Goal: Task Accomplishment & Management: Manage account settings

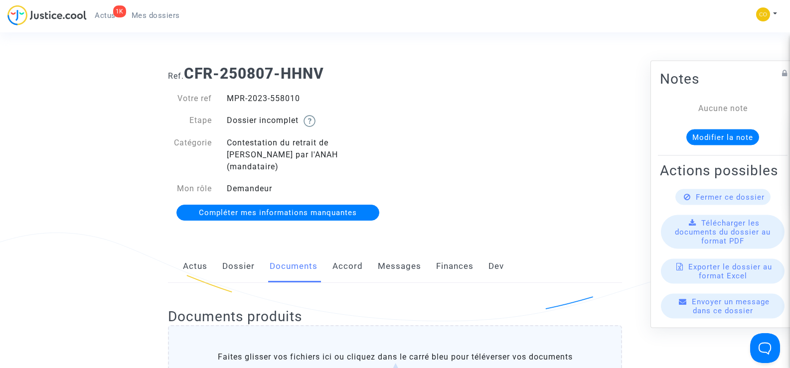
click at [171, 11] on span "Mes dossiers" at bounding box center [156, 15] width 48 height 9
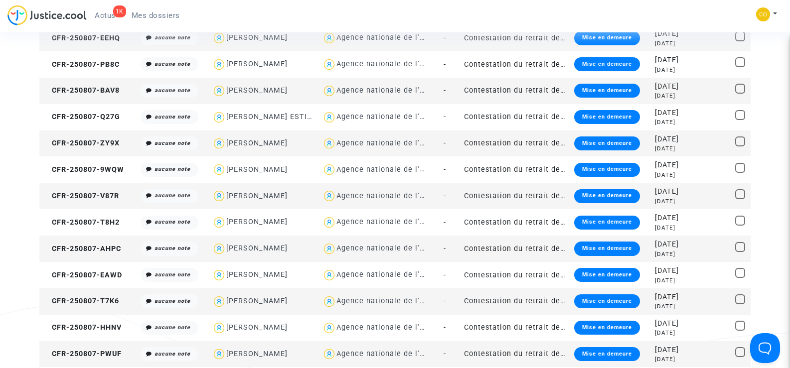
scroll to position [349, 0]
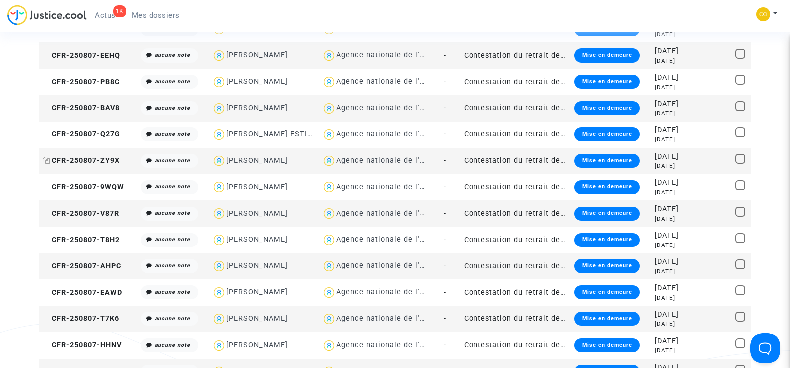
click at [92, 158] on span "CFR-250807-ZY9X" at bounding box center [81, 161] width 77 height 8
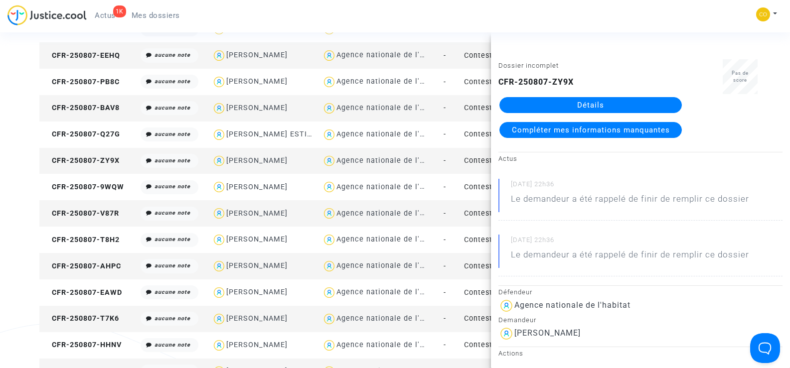
click at [588, 104] on link "Détails" at bounding box center [590, 105] width 182 height 16
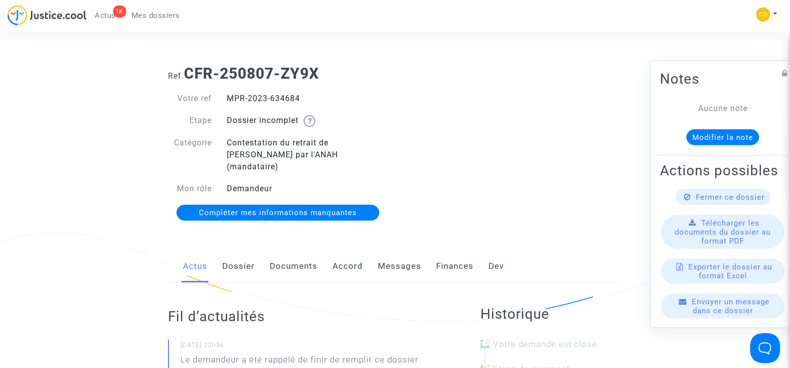
click at [292, 250] on link "Documents" at bounding box center [294, 266] width 48 height 33
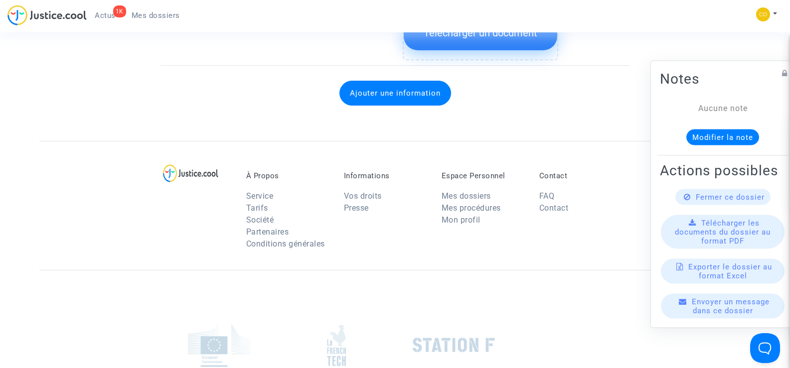
scroll to position [1196, 0]
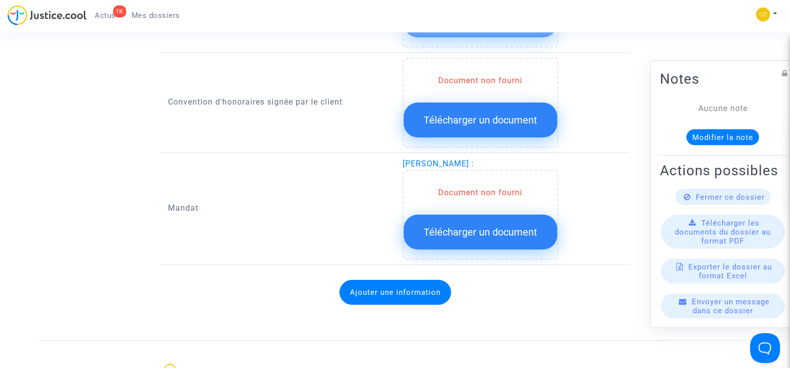
drag, startPoint x: 403, startPoint y: 150, endPoint x: 545, endPoint y: 155, distance: 142.6
click at [474, 159] on span "[PERSON_NAME] :" at bounding box center [438, 163] width 71 height 9
copy span "[PERSON_NAME]"
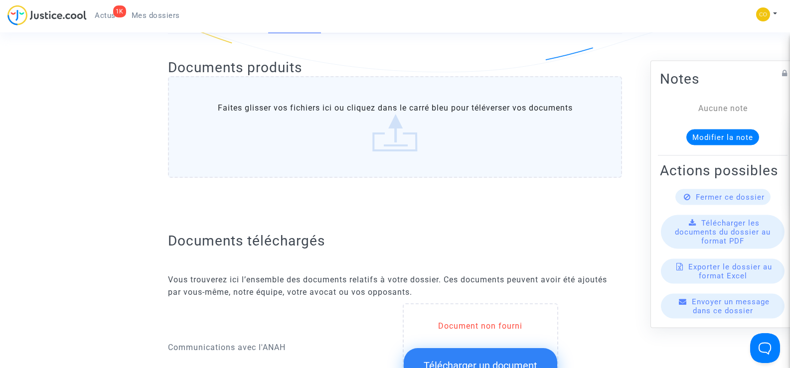
scroll to position [0, 0]
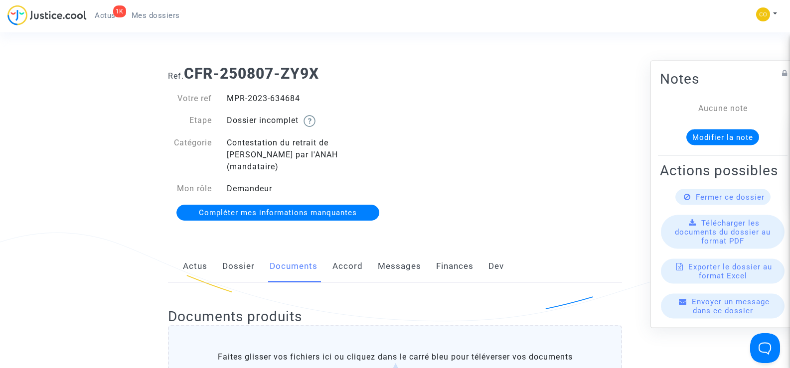
drag, startPoint x: 307, startPoint y: 98, endPoint x: 224, endPoint y: 89, distance: 83.3
click at [224, 89] on div "Votre ref MPR-2023-634684 Etape Dossier incomplet Catégorie Contestation du ret…" at bounding box center [277, 156] width 235 height 147
copy div "MPR-2023-634684"
click at [526, 189] on div "Ref. CFR-250807-ZY9X Votre ref MPR-2023-634684 Etape Dossier incomplet Catégori…" at bounding box center [394, 143] width 469 height 172
click at [413, 112] on div "Ref. CFR-250807-ZY9X Votre ref MPR-2023-634684 Etape Dossier incomplet Catégori…" at bounding box center [394, 143] width 469 height 172
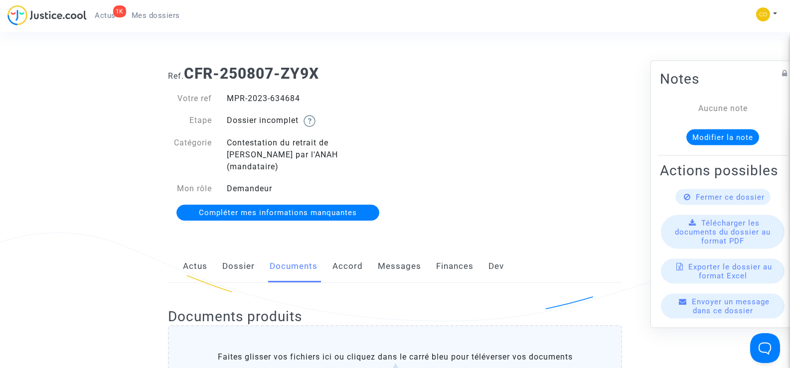
drag, startPoint x: 309, startPoint y: 99, endPoint x: 228, endPoint y: 96, distance: 81.3
click at [228, 96] on div "MPR-2023-634684" at bounding box center [307, 99] width 176 height 12
copy div "MPR-2023-634684"
click at [528, 176] on div "Ref. CFR-250807-ZY9X Votre ref MPR-2023-634684 Etape Dossier incomplet Catégori…" at bounding box center [394, 143] width 469 height 172
drag, startPoint x: 305, startPoint y: 99, endPoint x: 227, endPoint y: 98, distance: 77.3
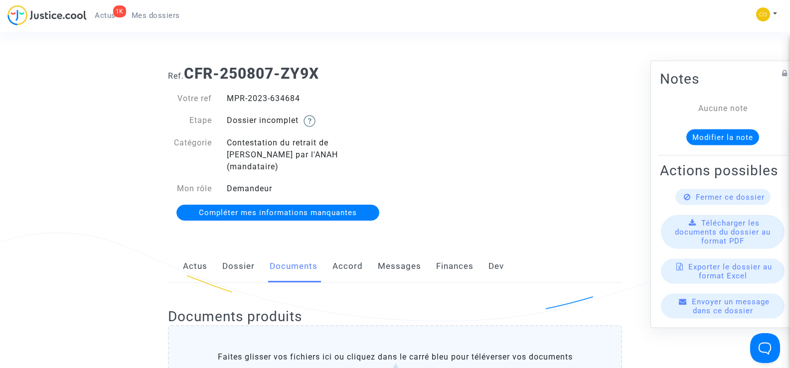
click at [227, 98] on div "MPR-2023-634684" at bounding box center [307, 99] width 176 height 12
copy div "MPR-2023-634684"
click at [538, 187] on div "Ref. CFR-250807-ZY9X Votre ref MPR-2023-634684 Etape Dossier incomplet Catégori…" at bounding box center [394, 143] width 469 height 172
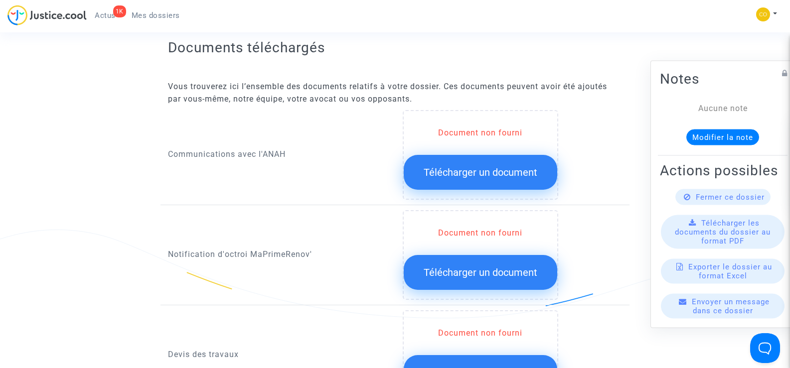
scroll to position [498, 0]
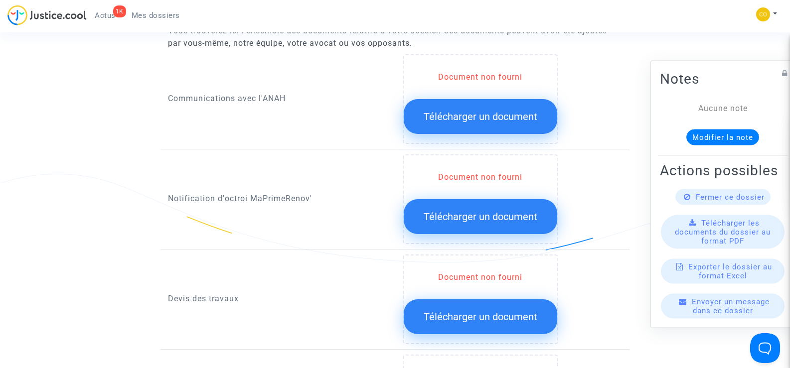
click at [465, 212] on button "Télécharger un document" at bounding box center [481, 216] width 154 height 35
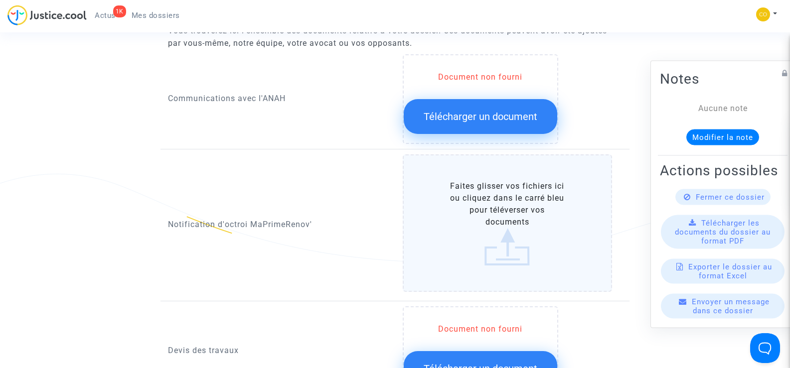
click at [488, 201] on label "Faites glisser vos fichiers ici ou cliquez dans le carré bleu pour téléverser v…" at bounding box center [508, 224] width 210 height 138
click at [0, 0] on input "Faites glisser vos fichiers ici ou cliquez dans le carré bleu pour téléverser v…" at bounding box center [0, 0] width 0 height 0
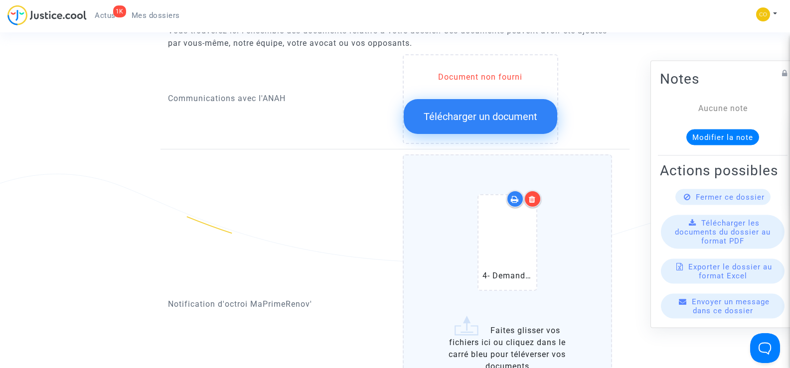
click at [534, 193] on div at bounding box center [532, 198] width 17 height 17
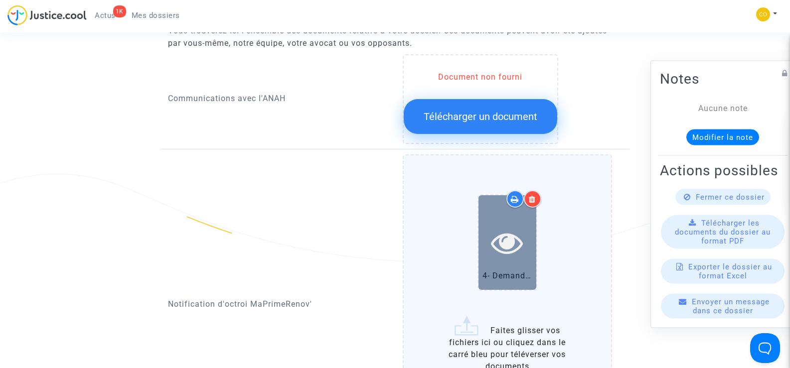
click at [520, 227] on icon at bounding box center [507, 243] width 32 height 32
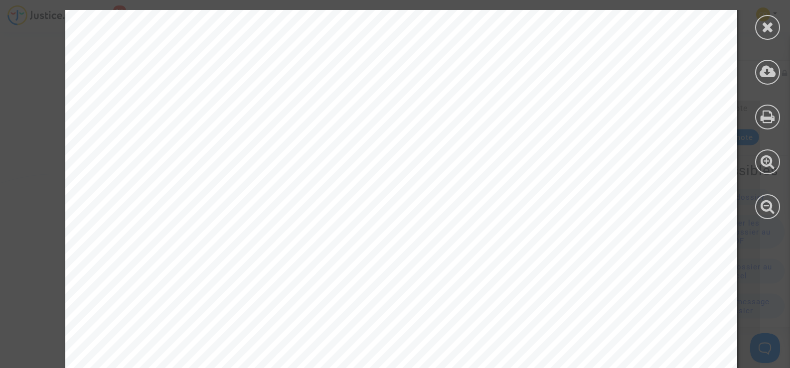
scroll to position [0, 0]
click at [774, 18] on div at bounding box center [767, 27] width 25 height 25
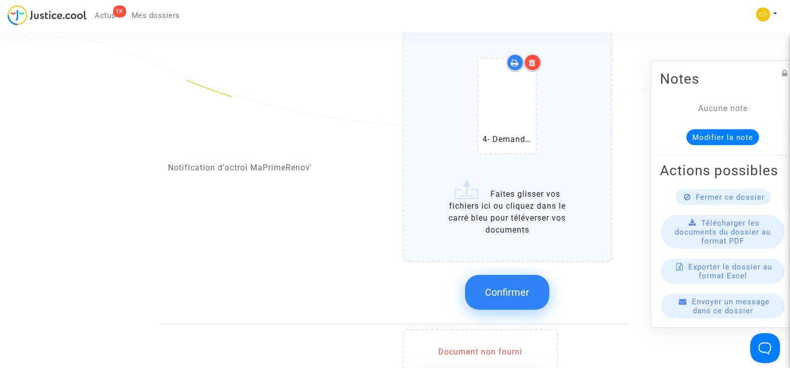
scroll to position [648, 0]
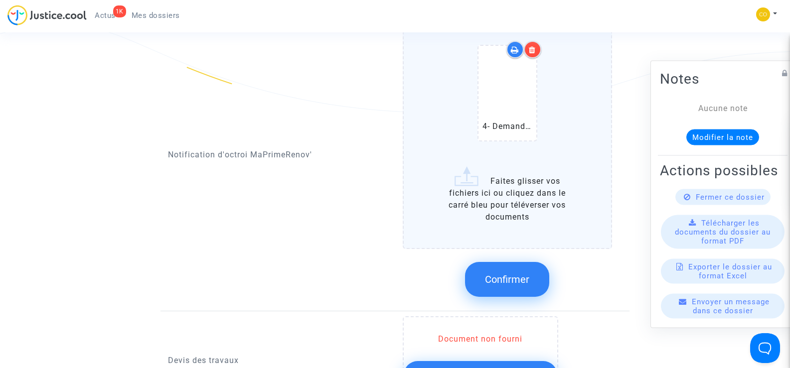
click at [530, 269] on button "Confirmer" at bounding box center [507, 279] width 84 height 35
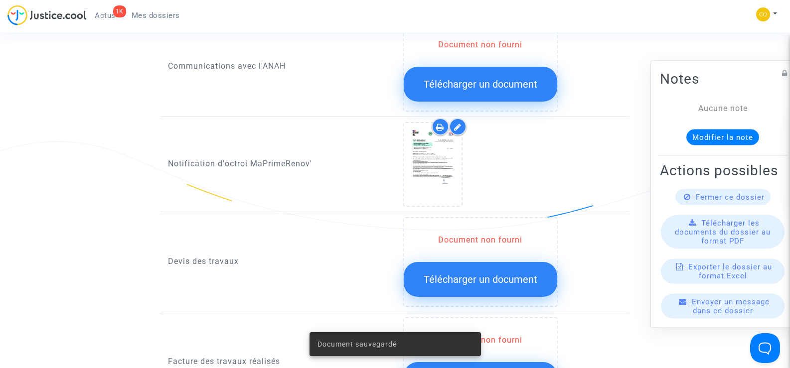
scroll to position [548, 0]
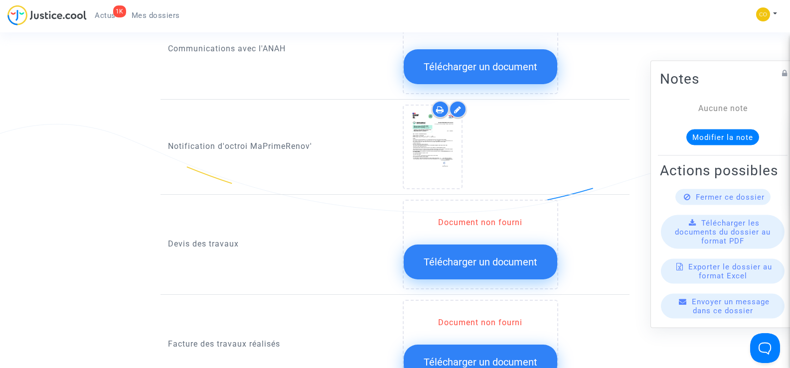
click at [470, 256] on span "Télécharger un document" at bounding box center [481, 262] width 114 height 12
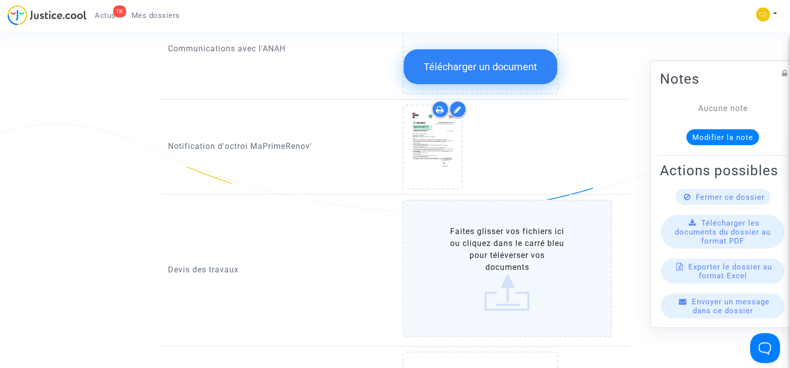
click at [515, 256] on label "Faites glisser vos fichiers ici ou cliquez dans le carré bleu pour téléverser v…" at bounding box center [508, 269] width 210 height 138
click at [0, 0] on input "Faites glisser vos fichiers ici ou cliquez dans le carré bleu pour téléverser v…" at bounding box center [0, 0] width 0 height 0
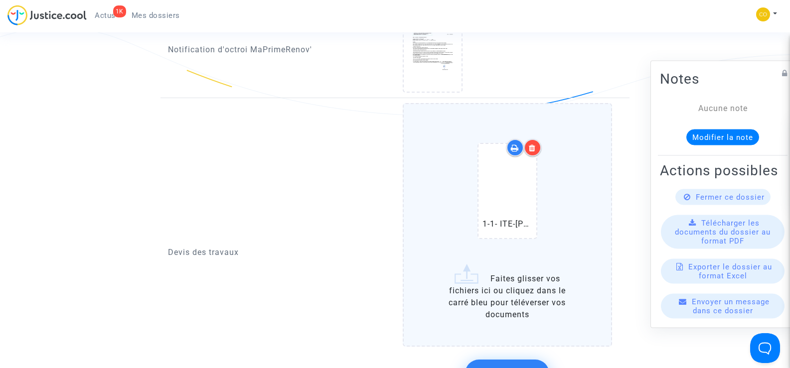
scroll to position [648, 0]
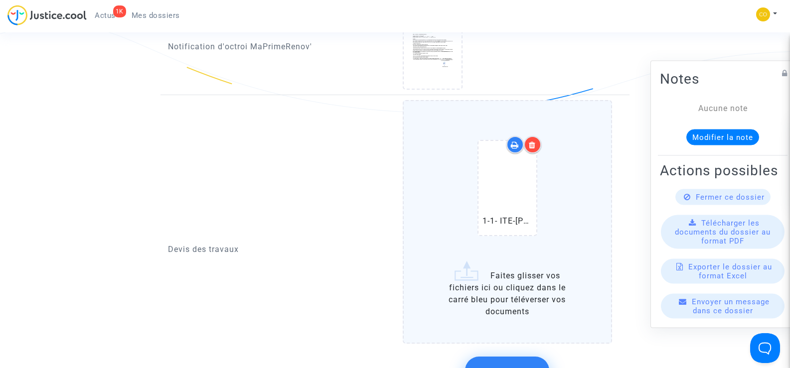
click at [516, 285] on label "1-1- ITE-[PERSON_NAME].pdf Faites glisser vos fichiers ici ou cliquez dans le c…" at bounding box center [508, 222] width 210 height 244
click at [0, 0] on input "1-1- ITE-[PERSON_NAME].pdf Faites glisser vos fichiers ici ou cliquez dans le c…" at bounding box center [0, 0] width 0 height 0
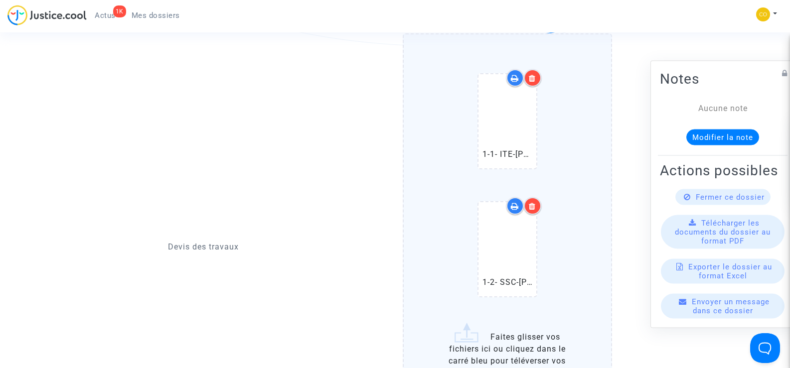
scroll to position [748, 0]
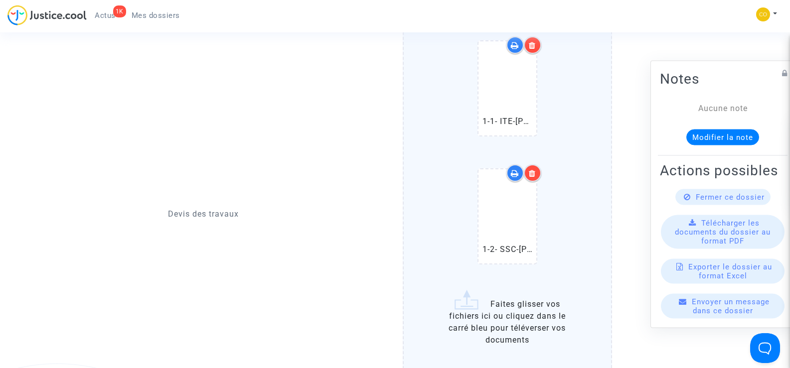
click at [511, 305] on label "1-1- ITE-[PERSON_NAME].pdf 1-2- SSC-[PERSON_NAME].pdf Faites glisser vos fichie…" at bounding box center [508, 186] width 210 height 372
click at [0, 0] on input "1-1- ITE-[PERSON_NAME].pdf 1-2- SSC-[PERSON_NAME].pdf Faites glisser vos fichie…" at bounding box center [0, 0] width 0 height 0
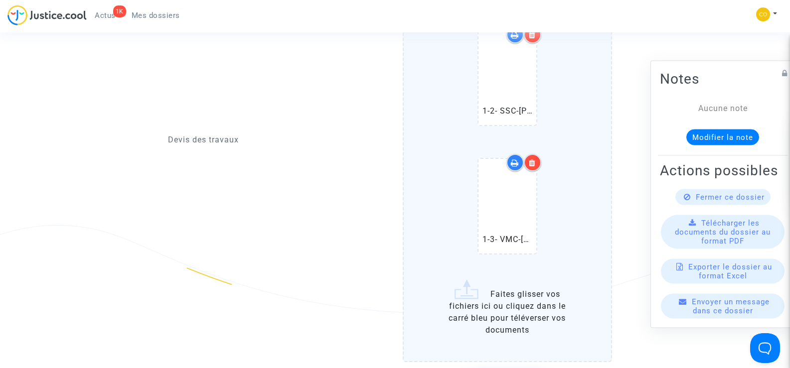
scroll to position [947, 0]
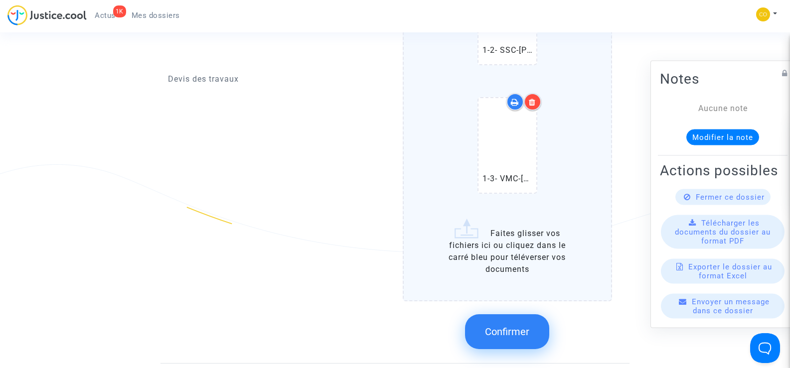
click at [525, 326] on span "Confirmer" at bounding box center [507, 332] width 44 height 12
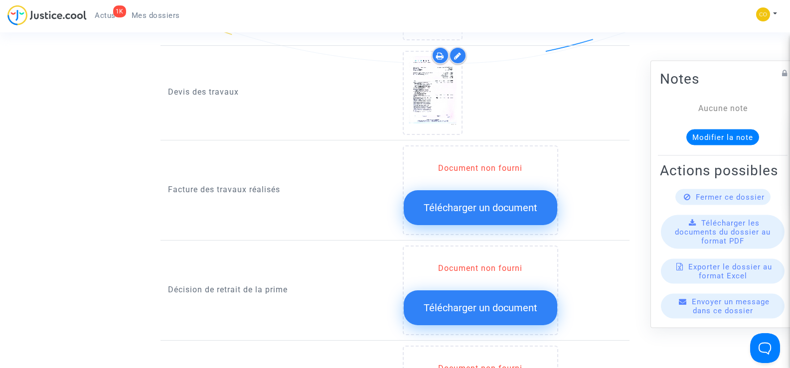
scroll to position [698, 0]
click at [468, 201] on span "Télécharger un document" at bounding box center [481, 207] width 114 height 12
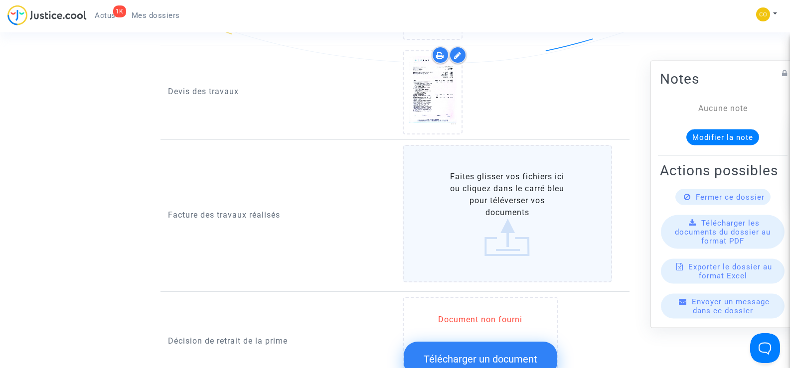
click at [508, 207] on label "Faites glisser vos fichiers ici ou cliquez dans le carré bleu pour téléverser v…" at bounding box center [508, 214] width 210 height 138
click at [0, 0] on input "Faites glisser vos fichiers ici ou cliquez dans le carré bleu pour téléverser v…" at bounding box center [0, 0] width 0 height 0
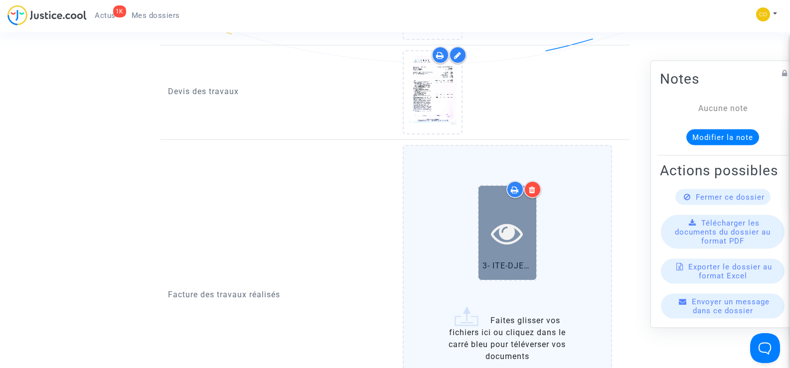
click at [512, 226] on icon at bounding box center [507, 233] width 32 height 32
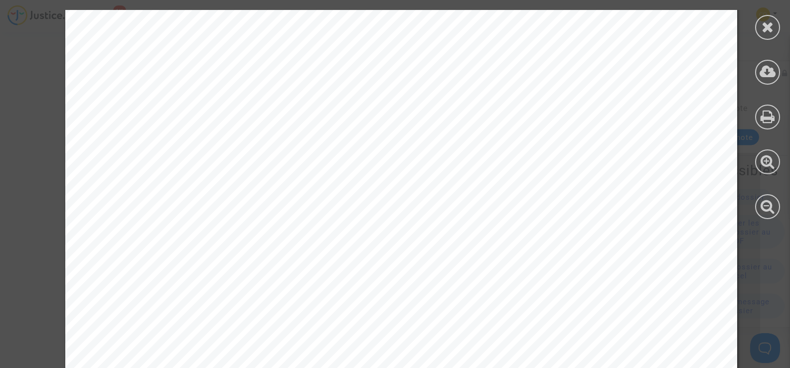
scroll to position [0, 0]
click at [764, 39] on div at bounding box center [767, 27] width 25 height 25
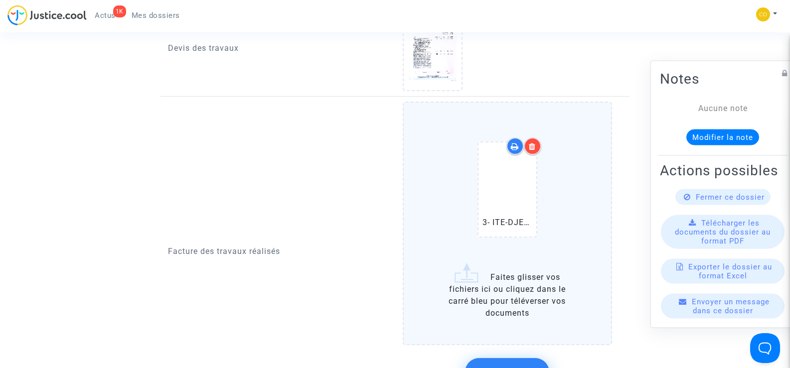
scroll to position [797, 0]
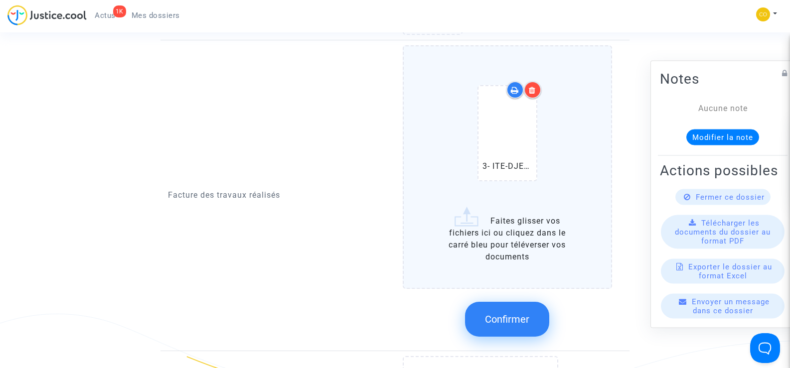
click at [497, 313] on span "Confirmer" at bounding box center [507, 319] width 44 height 12
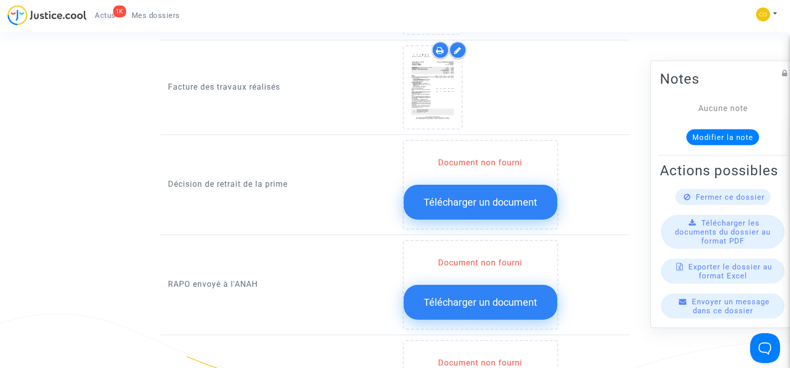
click at [467, 196] on span "Télécharger un document" at bounding box center [481, 202] width 114 height 12
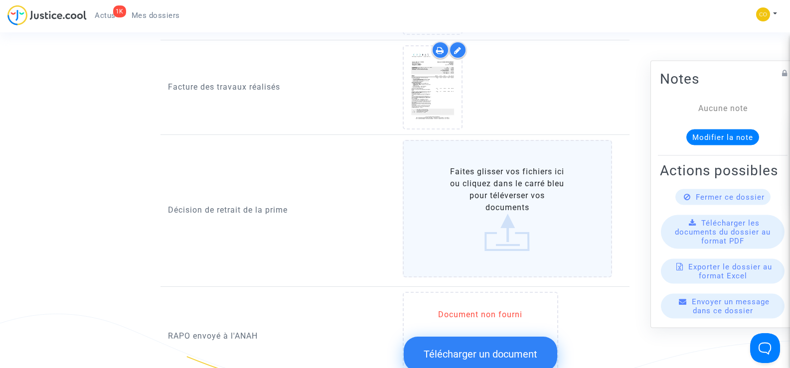
click at [498, 198] on label "Faites glisser vos fichiers ici ou cliquez dans le carré bleu pour téléverser v…" at bounding box center [508, 209] width 210 height 138
click at [0, 0] on input "Faites glisser vos fichiers ici ou cliquez dans le carré bleu pour téléverser v…" at bounding box center [0, 0] width 0 height 0
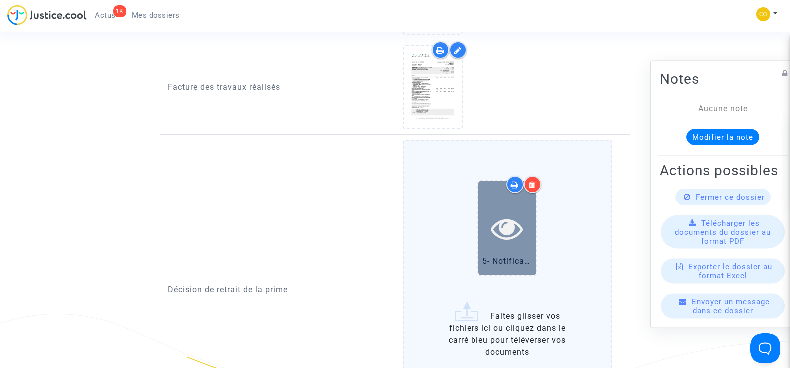
click at [495, 212] on icon at bounding box center [507, 228] width 32 height 32
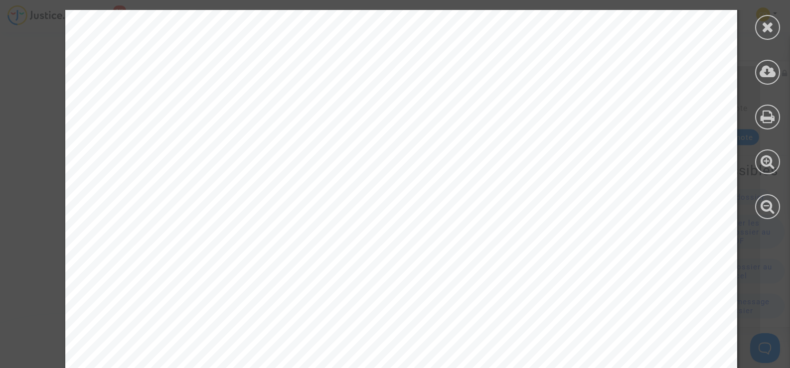
scroll to position [100, 0]
click at [761, 31] on div at bounding box center [767, 27] width 25 height 25
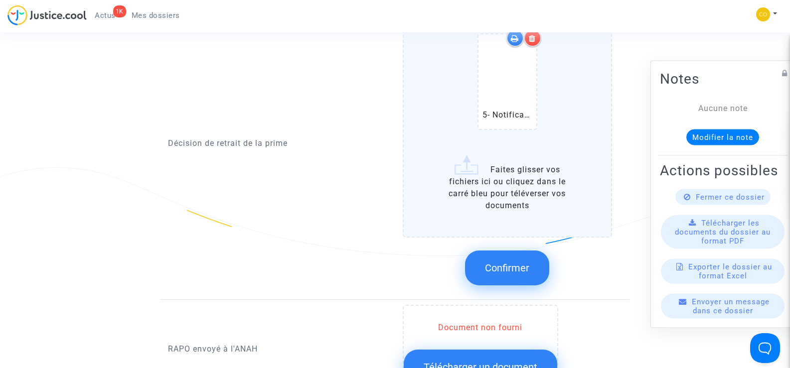
scroll to position [947, 0]
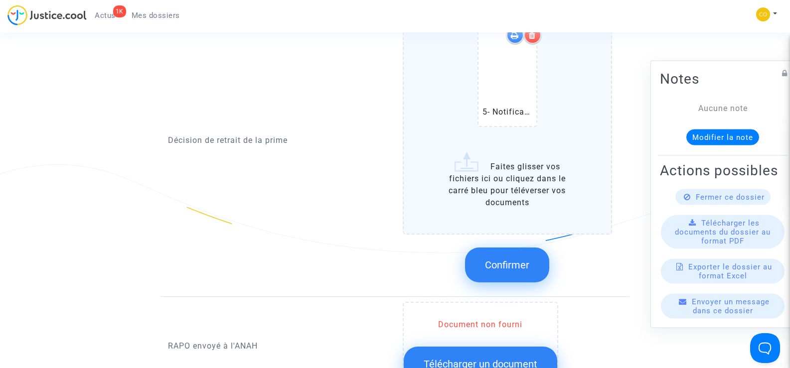
click at [506, 259] on span "Confirmer" at bounding box center [507, 265] width 44 height 12
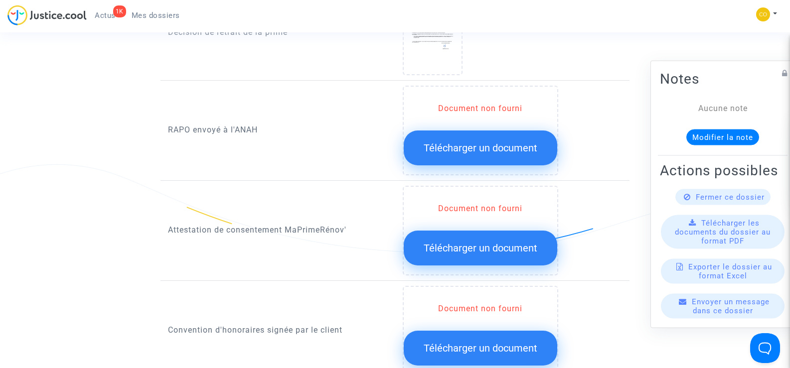
click at [455, 142] on span "Télécharger un document" at bounding box center [481, 148] width 114 height 12
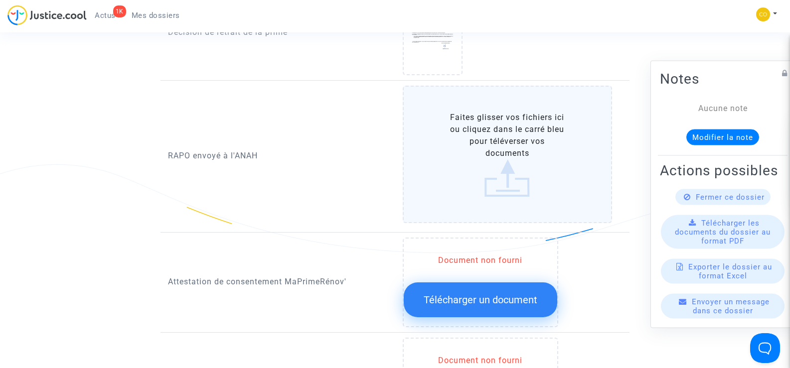
click at [523, 148] on label "Faites glisser vos fichiers ici ou cliquez dans le carré bleu pour téléverser v…" at bounding box center [508, 155] width 210 height 138
click at [0, 0] on input "Faites glisser vos fichiers ici ou cliquez dans le carré bleu pour téléverser v…" at bounding box center [0, 0] width 0 height 0
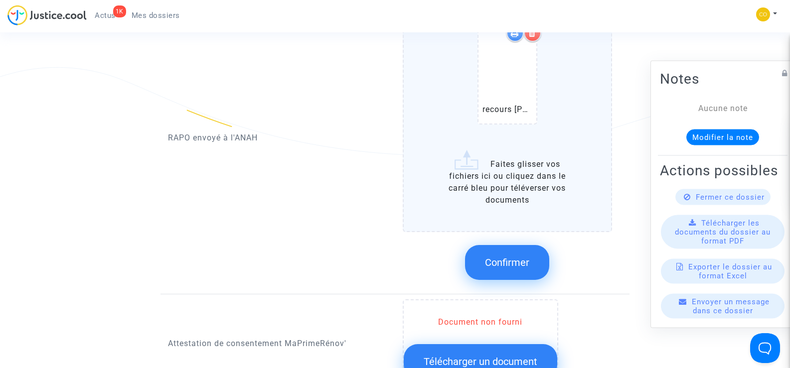
scroll to position [1047, 0]
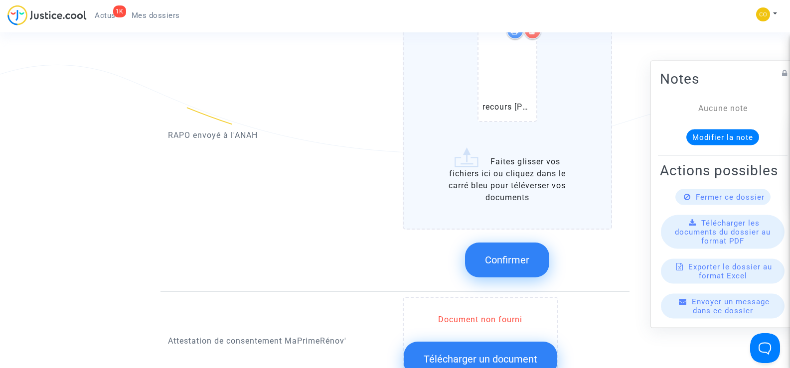
click at [504, 254] on span "Confirmer" at bounding box center [507, 260] width 44 height 12
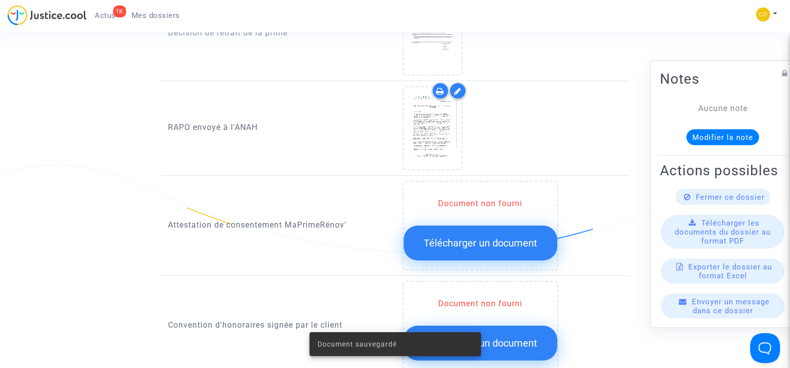
scroll to position [947, 0]
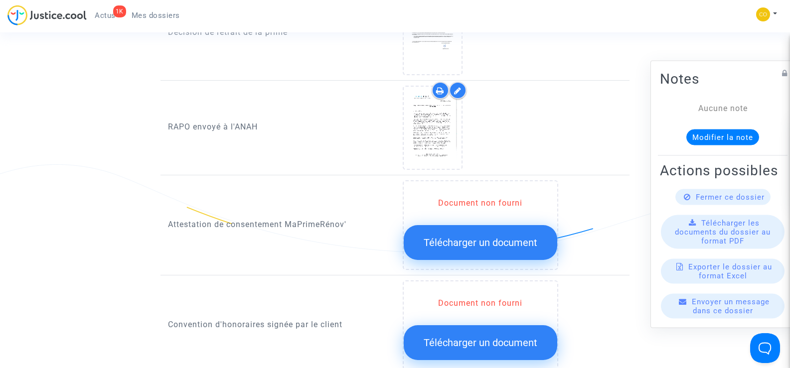
click at [478, 237] on span "Télécharger un document" at bounding box center [481, 243] width 114 height 12
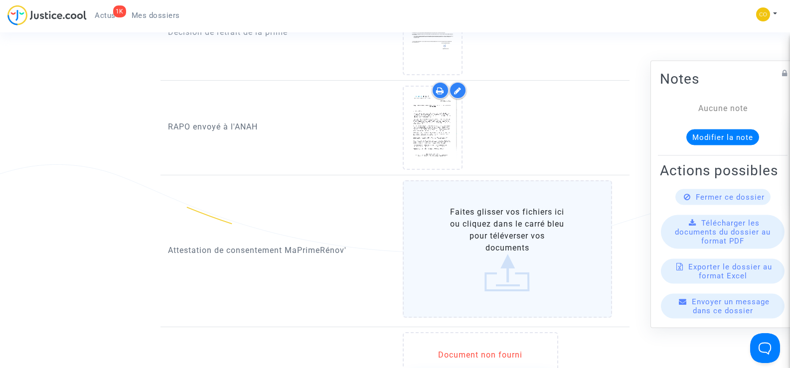
click at [499, 246] on label "Faites glisser vos fichiers ici ou cliquez dans le carré bleu pour téléverser v…" at bounding box center [508, 249] width 210 height 138
click at [0, 0] on input "Faites glisser vos fichiers ici ou cliquez dans le carré bleu pour téléverser v…" at bounding box center [0, 0] width 0 height 0
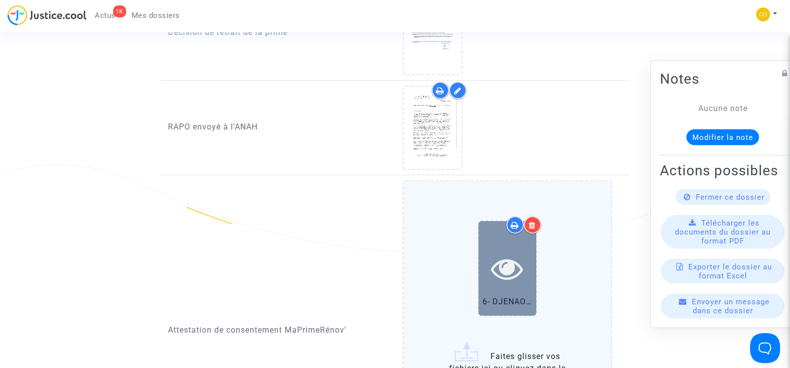
click at [487, 253] on div at bounding box center [507, 269] width 58 height 32
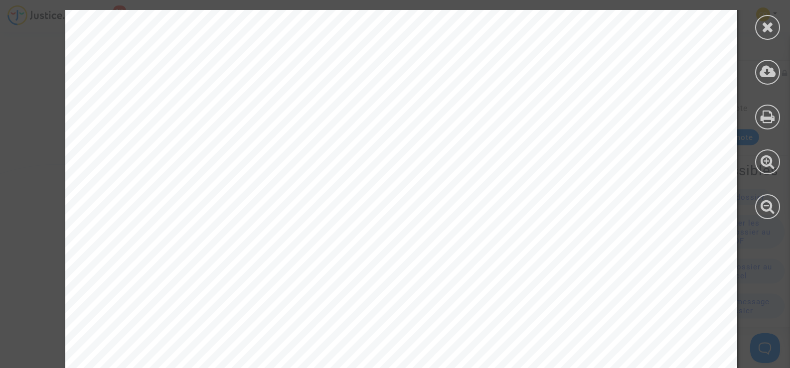
scroll to position [997, 0]
click at [771, 27] on icon at bounding box center [768, 26] width 12 height 15
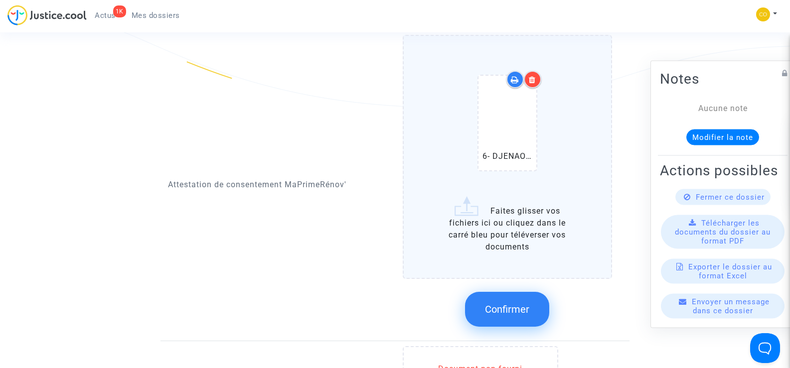
scroll to position [1096, 0]
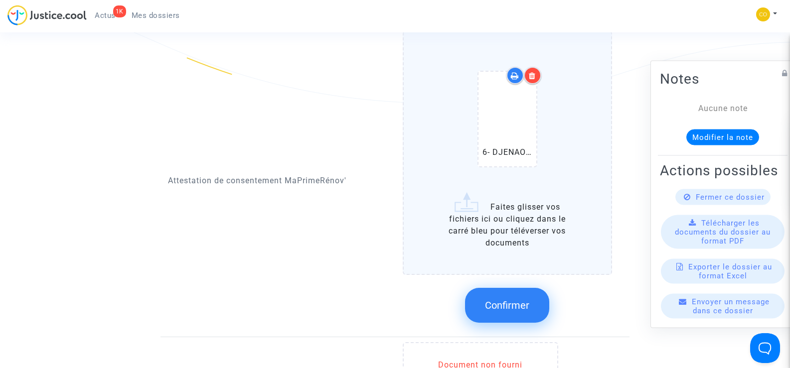
click at [508, 303] on button "Confirmer" at bounding box center [507, 305] width 84 height 35
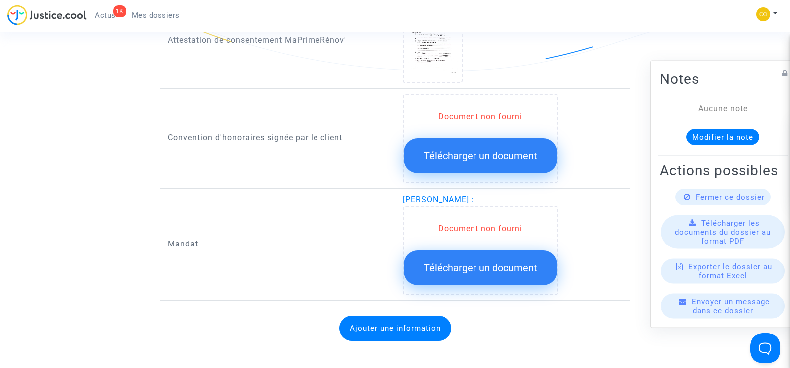
scroll to position [1146, 0]
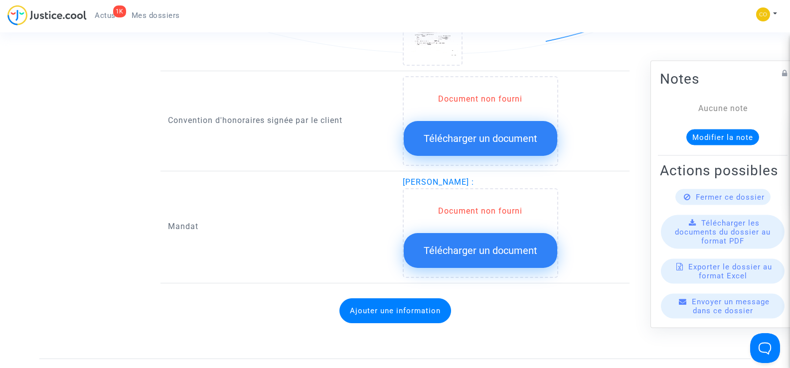
click at [502, 245] on span "Télécharger un document" at bounding box center [481, 251] width 114 height 12
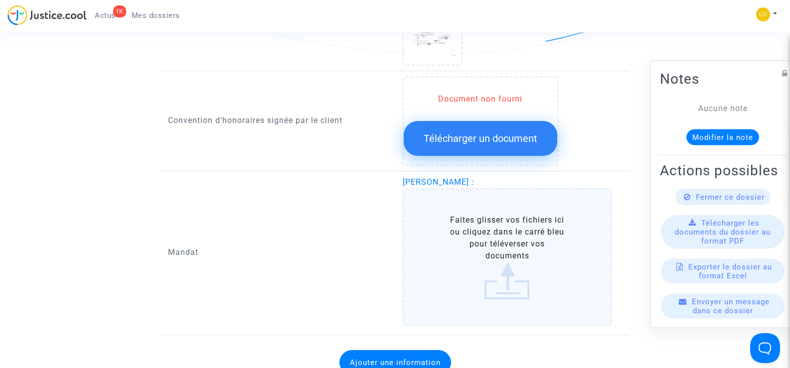
click at [498, 253] on label "Faites glisser vos fichiers ici ou cliquez dans le carré bleu pour téléverser v…" at bounding box center [508, 257] width 210 height 138
click at [0, 0] on input "Faites glisser vos fichiers ici ou cliquez dans le carré bleu pour téléverser v…" at bounding box center [0, 0] width 0 height 0
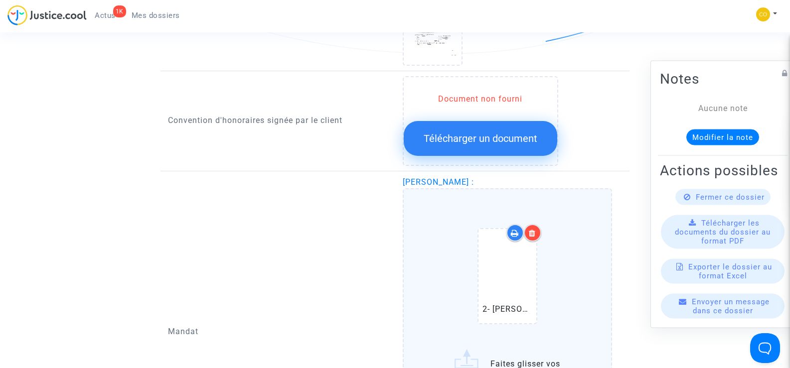
click at [535, 229] on icon at bounding box center [532, 233] width 7 height 8
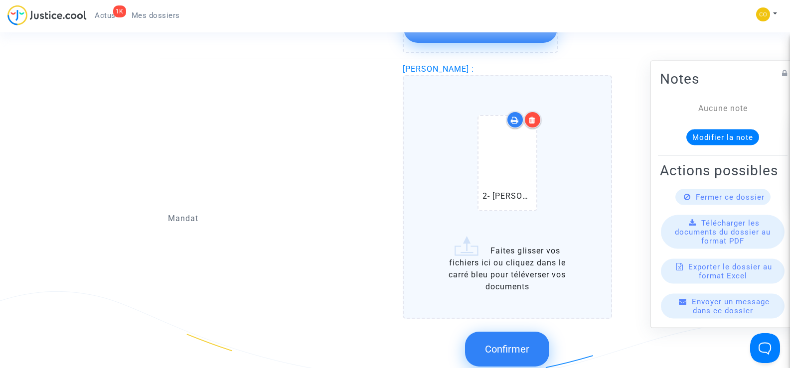
scroll to position [1296, 0]
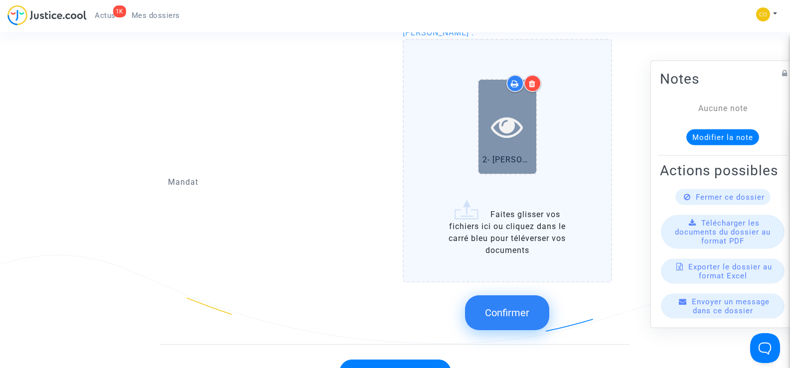
click at [521, 123] on icon at bounding box center [507, 127] width 32 height 32
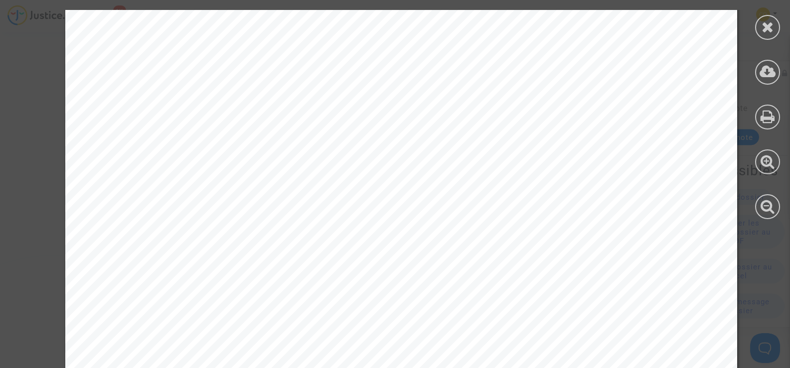
scroll to position [1561, 0]
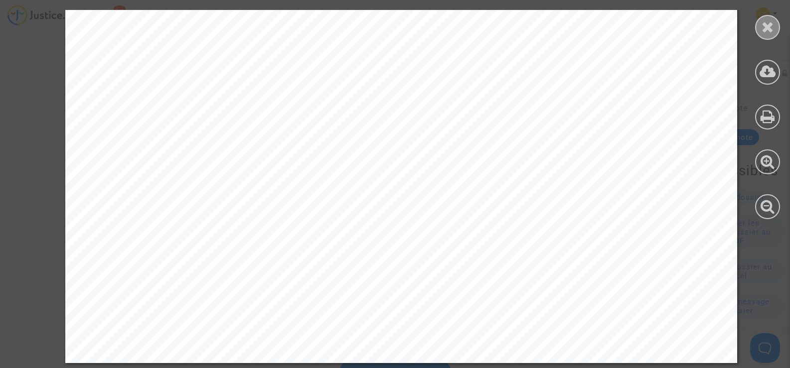
click at [773, 32] on icon at bounding box center [768, 26] width 12 height 15
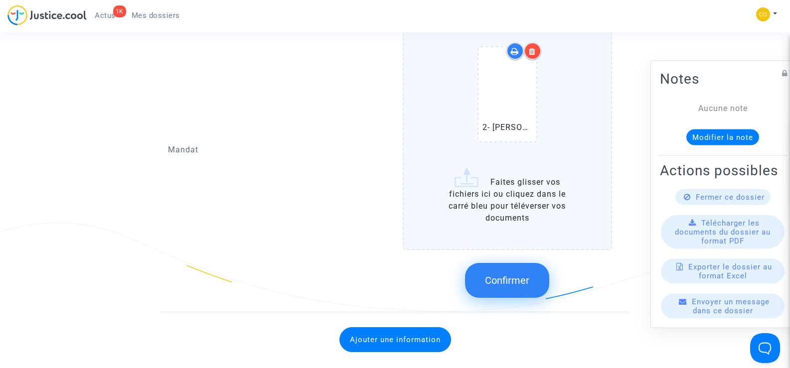
scroll to position [1346, 0]
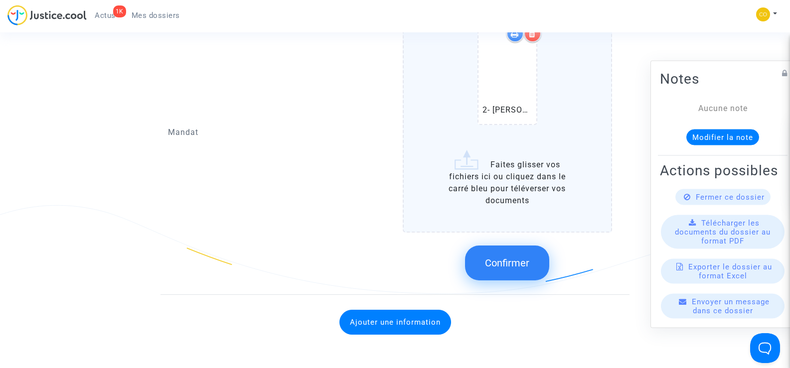
click at [514, 257] on span "Confirmer" at bounding box center [507, 263] width 44 height 12
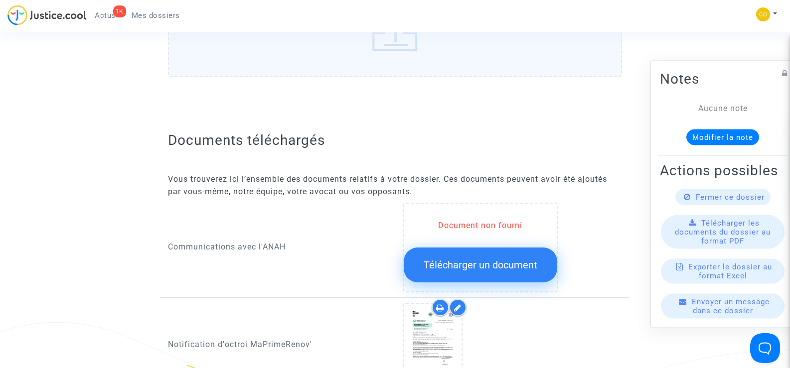
scroll to position [399, 0]
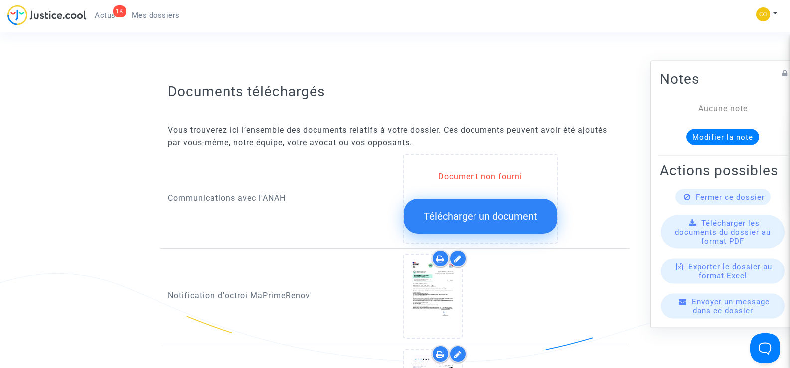
click at [503, 213] on button "Télécharger un document" at bounding box center [481, 216] width 154 height 35
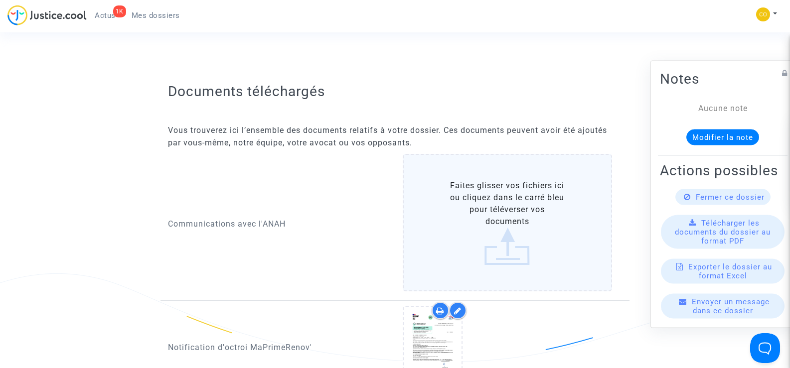
click at [509, 195] on label "Faites glisser vos fichiers ici ou cliquez dans le carré bleu pour téléverser v…" at bounding box center [508, 223] width 210 height 138
click at [0, 0] on input "Faites glisser vos fichiers ici ou cliquez dans le carré bleu pour téléverser v…" at bounding box center [0, 0] width 0 height 0
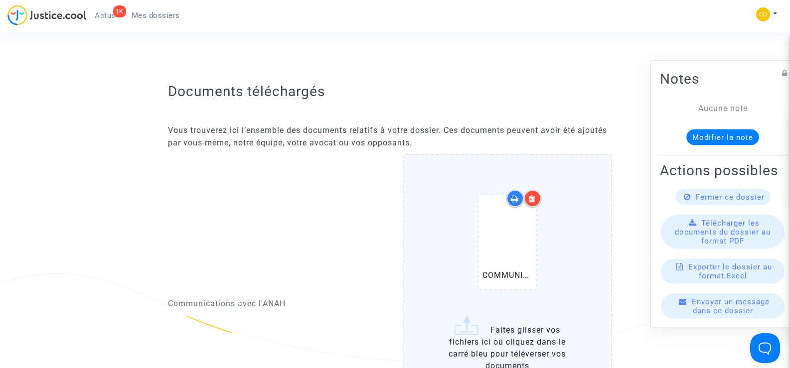
scroll to position [548, 0]
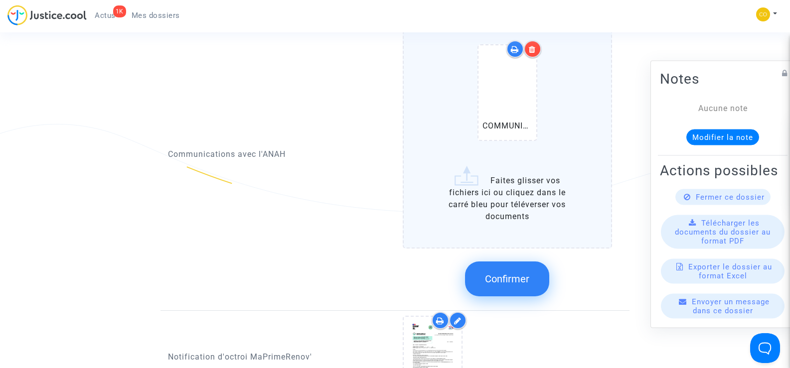
click at [538, 266] on button "Confirmer" at bounding box center [507, 279] width 84 height 35
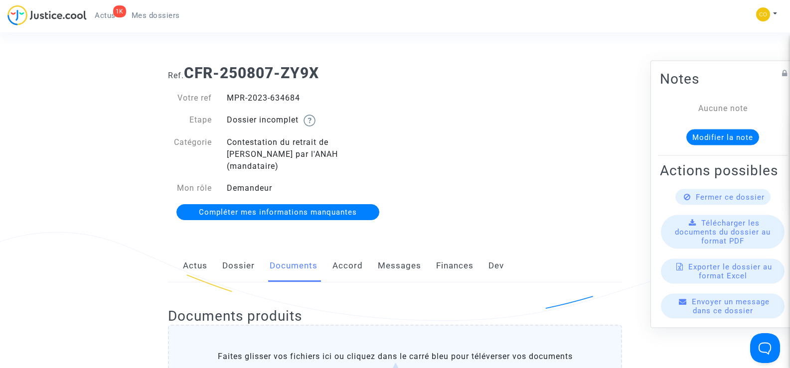
scroll to position [0, 0]
click at [174, 15] on span "Mes dossiers" at bounding box center [156, 15] width 48 height 9
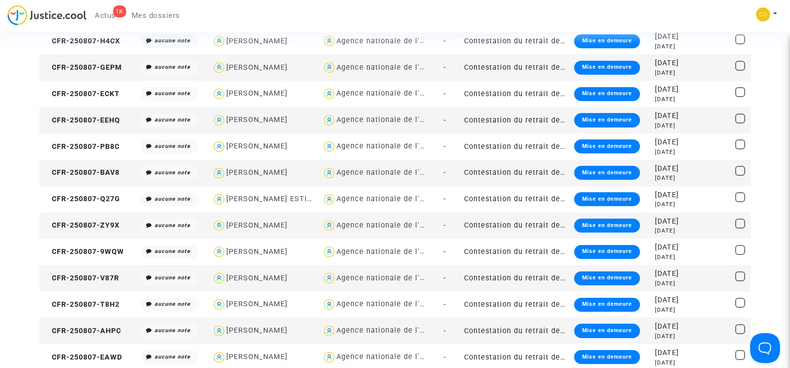
scroll to position [299, 0]
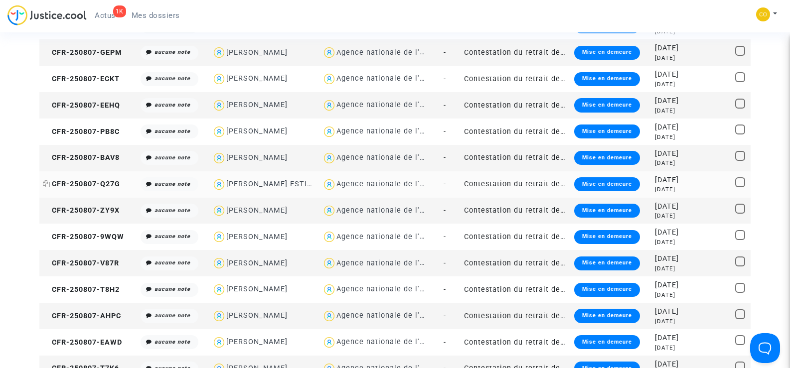
click at [92, 183] on span "CFR-250807-Q27G" at bounding box center [81, 184] width 77 height 8
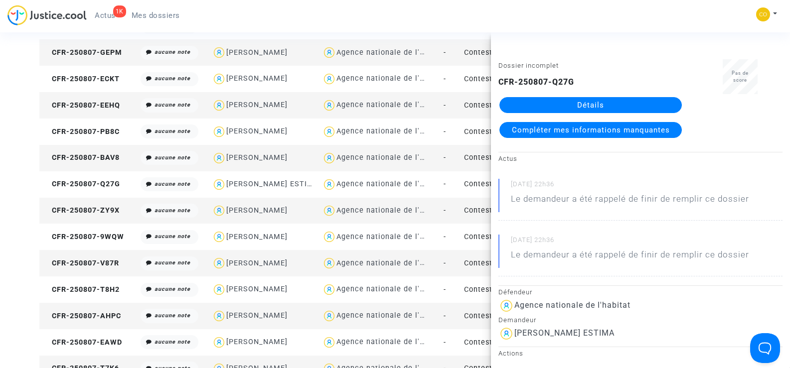
click at [597, 108] on link "Détails" at bounding box center [590, 105] width 182 height 16
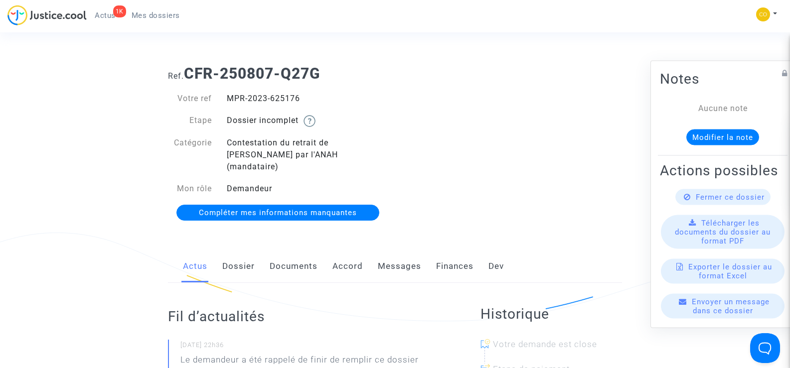
click at [294, 250] on link "Documents" at bounding box center [294, 266] width 48 height 33
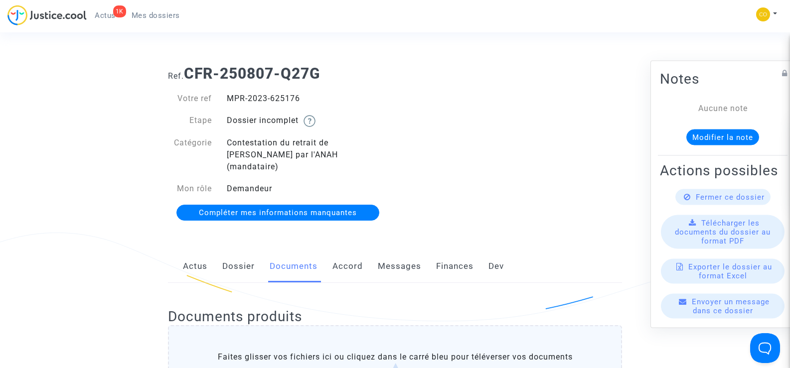
drag, startPoint x: 299, startPoint y: 97, endPoint x: 227, endPoint y: 97, distance: 71.8
click at [227, 97] on div "MPR-2023-625176" at bounding box center [307, 99] width 176 height 12
copy div "MPR-2023-625176"
click at [541, 200] on div "Ref. CFR-250807-Q27G Votre ref MPR-2023-625176 Etape Dossier incomplet Catégori…" at bounding box center [394, 143] width 469 height 172
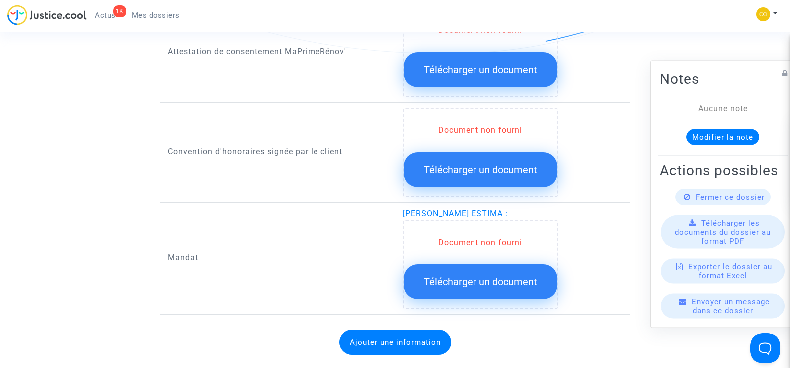
scroll to position [1196, 0]
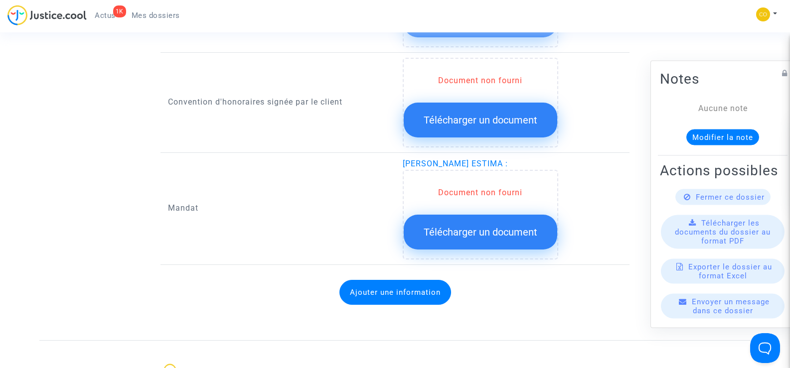
click at [482, 226] on span "Télécharger un document" at bounding box center [481, 232] width 114 height 12
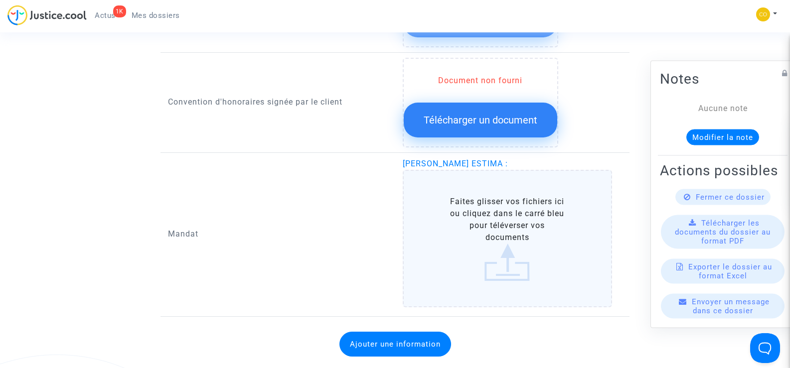
click at [488, 223] on label "Faites glisser vos fichiers ici ou cliquez dans le carré bleu pour téléverser v…" at bounding box center [508, 239] width 210 height 138
click at [0, 0] on input "Faites glisser vos fichiers ici ou cliquez dans le carré bleu pour téléverser v…" at bounding box center [0, 0] width 0 height 0
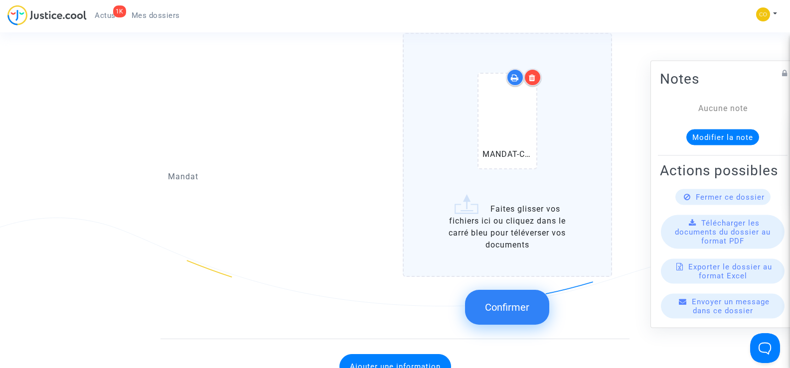
scroll to position [1346, 0]
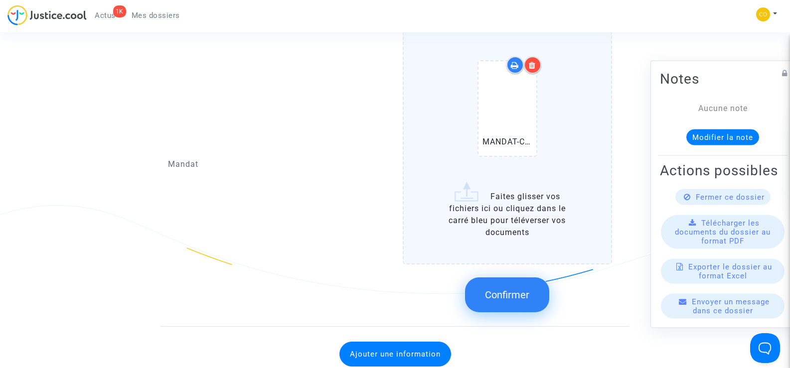
click at [521, 289] on span "Confirmer" at bounding box center [507, 295] width 44 height 12
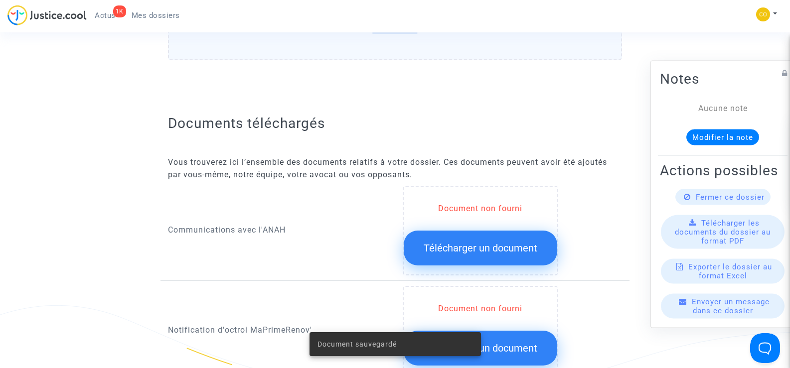
scroll to position [349, 0]
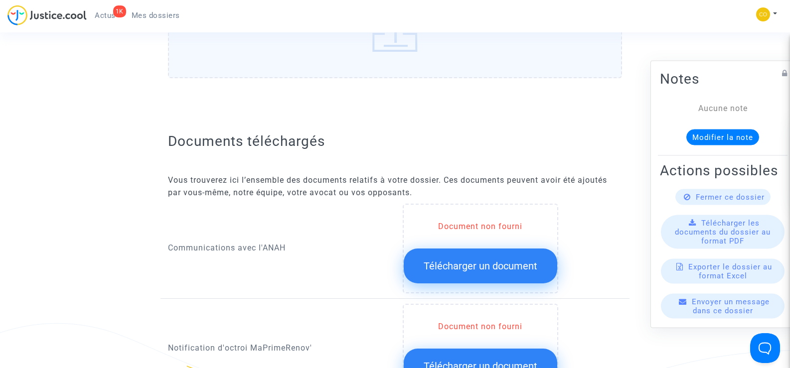
click at [470, 260] on span "Télécharger un document" at bounding box center [481, 266] width 114 height 12
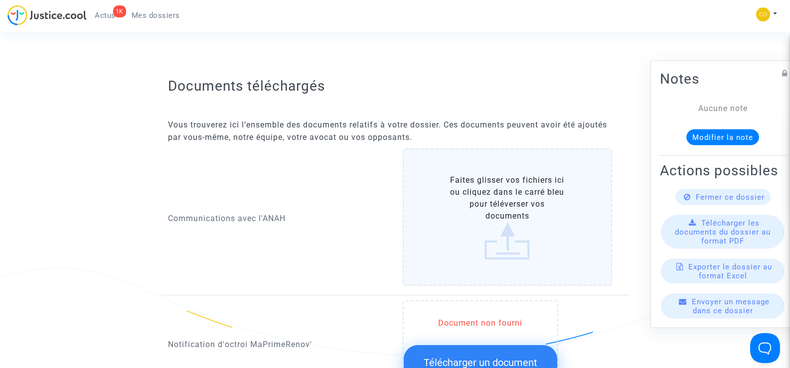
scroll to position [449, 0]
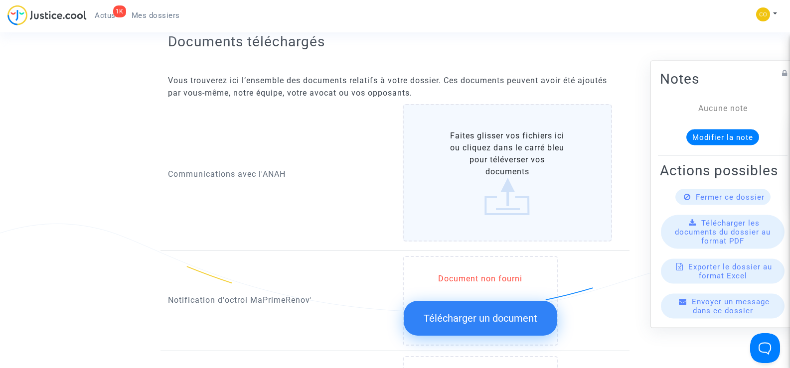
click at [485, 179] on label "Faites glisser vos fichiers ici ou cliquez dans le carré bleu pour téléverser v…" at bounding box center [508, 173] width 210 height 138
click at [0, 0] on input "Faites glisser vos fichiers ici ou cliquez dans le carré bleu pour téléverser v…" at bounding box center [0, 0] width 0 height 0
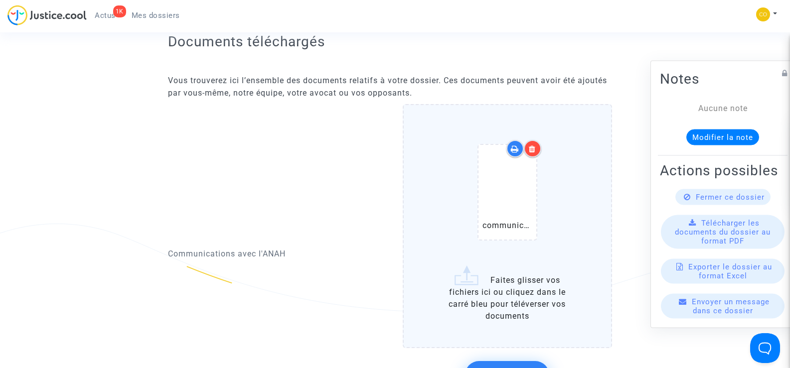
scroll to position [548, 0]
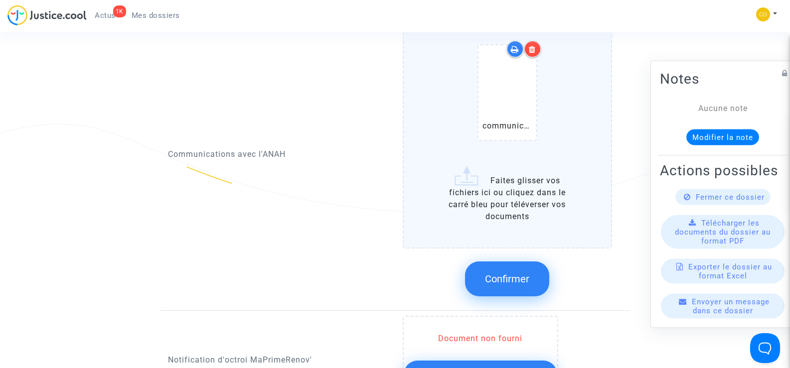
click at [525, 273] on button "Confirmer" at bounding box center [507, 279] width 84 height 35
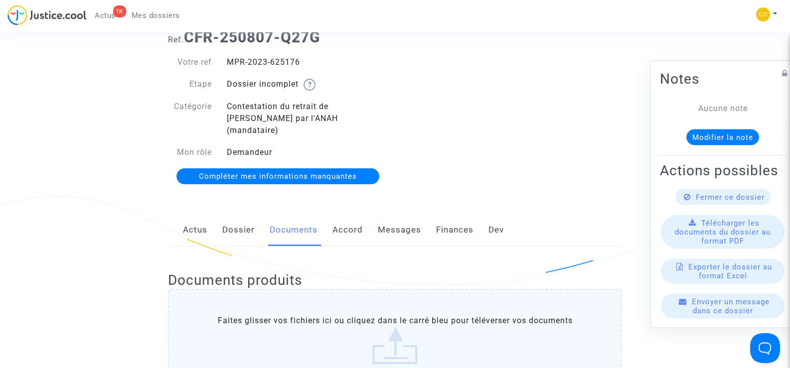
scroll to position [0, 0]
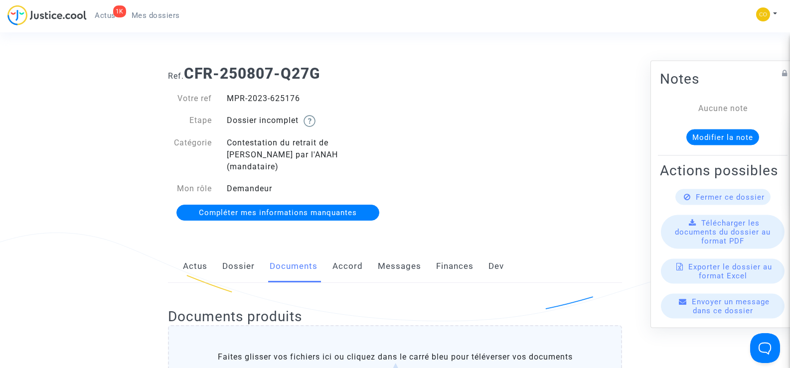
drag, startPoint x: 307, startPoint y: 100, endPoint x: 226, endPoint y: 99, distance: 80.8
click at [226, 99] on div "MPR-2023-625176" at bounding box center [307, 99] width 176 height 12
copy div "MPR-2023-625176"
